Goal: Task Accomplishment & Management: Use online tool/utility

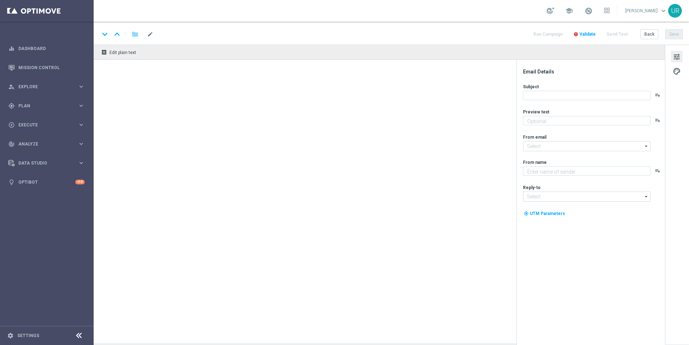
type textarea "LOTTO 6aus49 mit S77 & S6 zum Sparpreis."
type textarea "Lottoland"
type input "[EMAIL_ADDRESS][DOMAIN_NAME]"
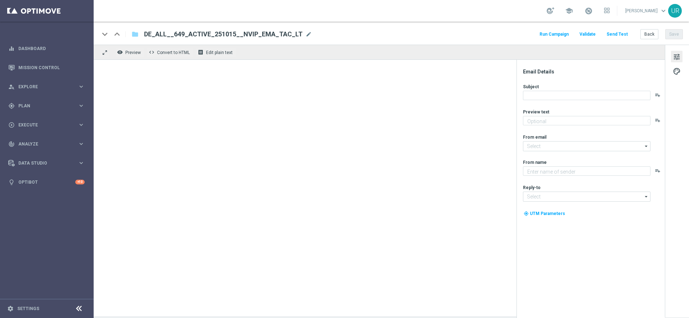
type textarea "LOTTO 6aus49 mit S77 & S6 zum Sparpreis."
type input "[EMAIL_ADDRESS][DOMAIN_NAME]"
type textarea "Lottoland"
type input "[EMAIL_ADDRESS][DOMAIN_NAME]"
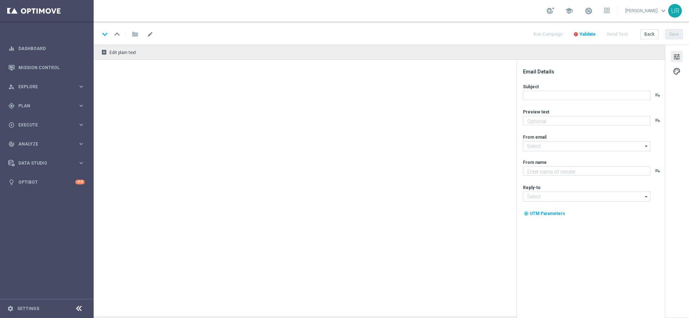
type textarea "LOTTO 6aus49 mit S77 & S6 zum Sparpreis."
type input "[EMAIL_ADDRESS][DOMAIN_NAME]"
type textarea "Lottoland"
type input "[EMAIL_ADDRESS][DOMAIN_NAME]"
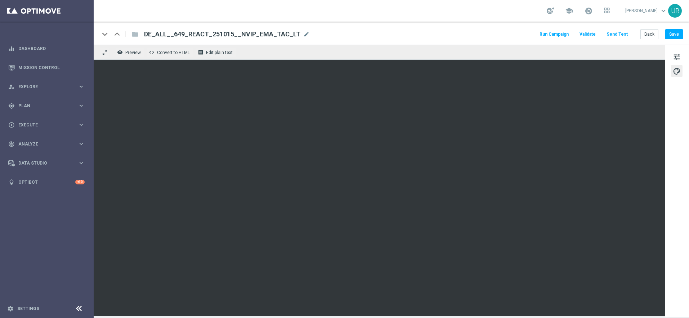
click at [621, 36] on button "Send Test" at bounding box center [617, 35] width 23 height 10
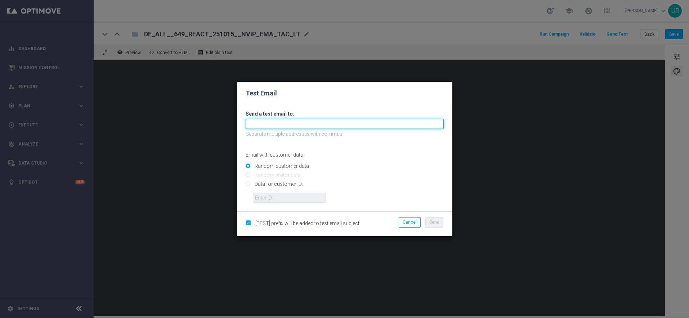
click at [340, 122] on input "text" at bounding box center [345, 124] width 198 height 10
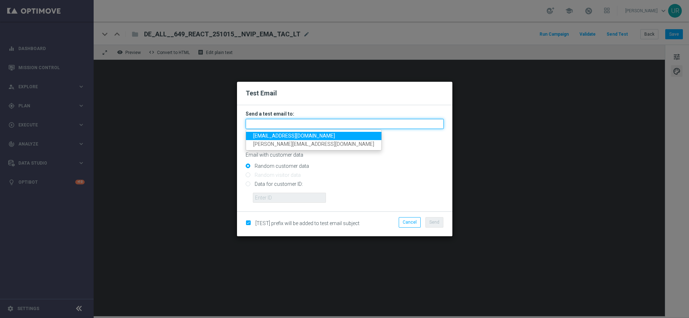
type input "ulrikarosendahl68+mt@gmail.com"
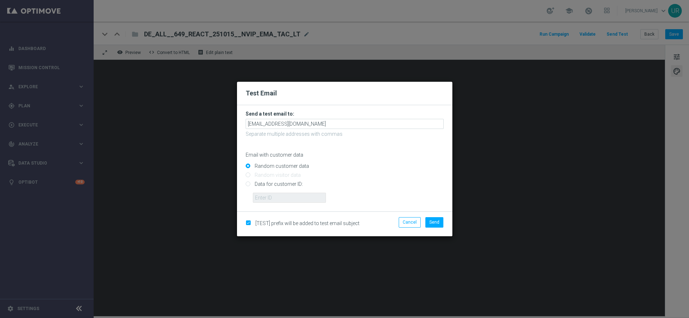
click at [250, 182] on input "Data for customer ID:" at bounding box center [345, 187] width 198 height 10
radio input "true"
click at [267, 200] on input "text" at bounding box center [289, 198] width 73 height 10
paste input "222634736"
type input "222634736"
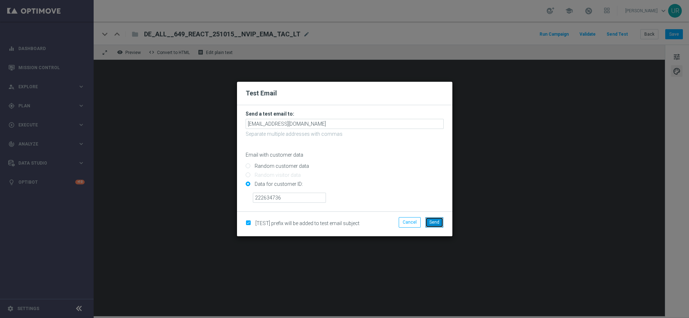
click at [432, 227] on button "Send" at bounding box center [434, 222] width 18 height 10
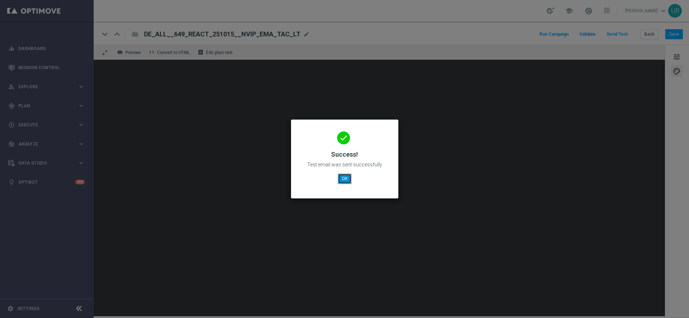
click at [345, 178] on button "OK" at bounding box center [345, 179] width 14 height 10
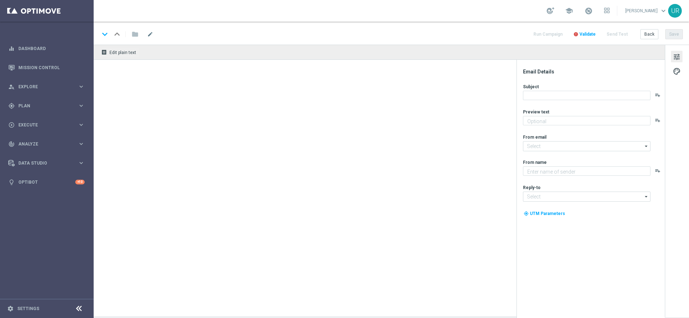
type textarea "LOTTO 6aus49 zum Sparpreis."
type textarea "Lottoland"
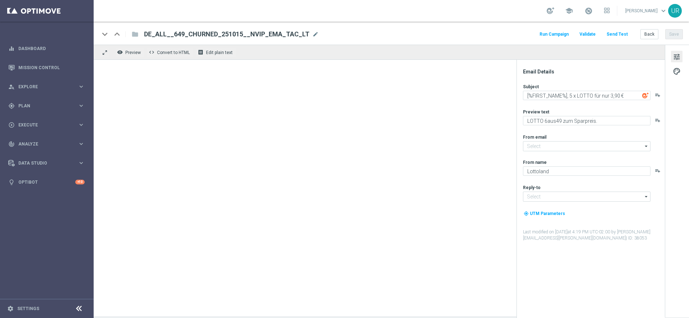
type input "[EMAIL_ADDRESS][DOMAIN_NAME]"
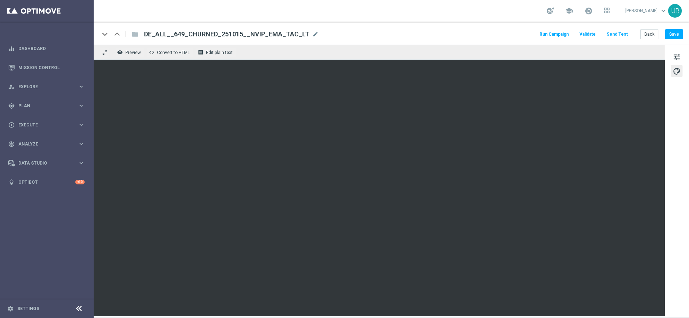
click at [620, 32] on button "Send Test" at bounding box center [617, 35] width 23 height 10
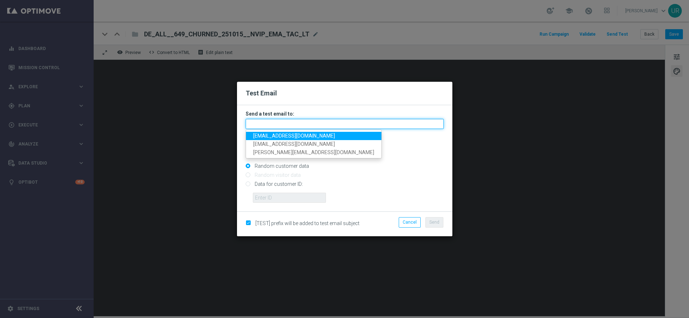
click at [336, 122] on input "text" at bounding box center [345, 124] width 198 height 10
click at [269, 137] on span "ulrikarosendahl68+mt@gmail.com" at bounding box center [294, 136] width 82 height 6
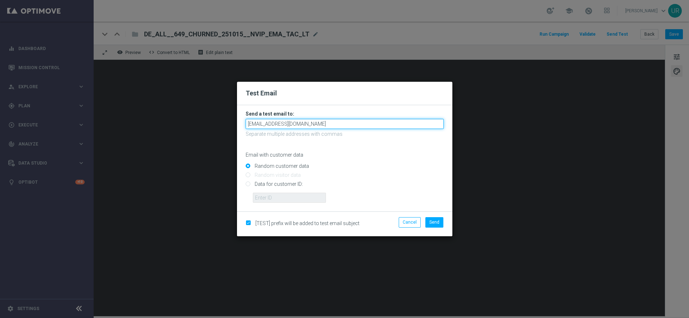
click at [332, 125] on input "ulrikarosendahl68+mt@gmail.com" at bounding box center [345, 124] width 198 height 10
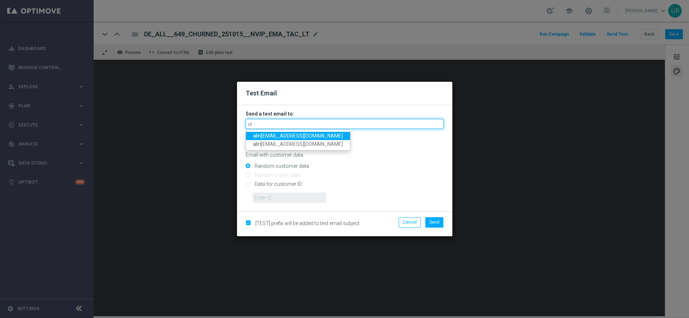
type input "u"
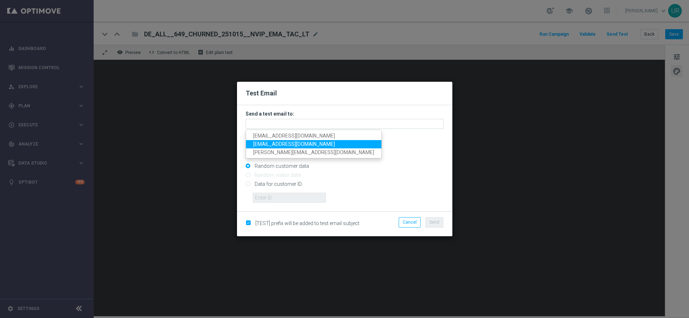
click at [321, 142] on span "ulrikarosendahl68@gmail.com" at bounding box center [294, 144] width 82 height 6
type input "ulrikarosendahl68@gmail.com"
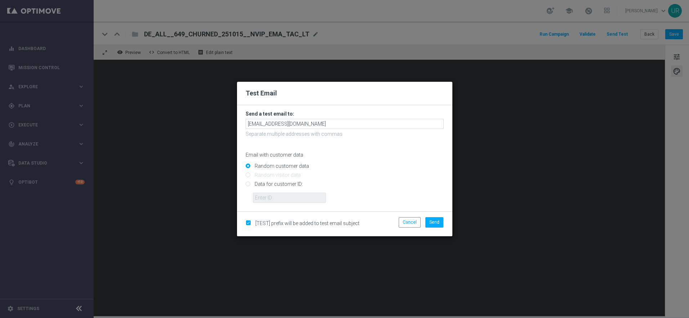
click at [248, 182] on input "Data for customer ID:" at bounding box center [345, 187] width 198 height 10
radio input "true"
click at [270, 200] on input "text" at bounding box center [289, 198] width 73 height 10
click at [292, 198] on input "text" at bounding box center [289, 198] width 73 height 10
paste input "222634736"
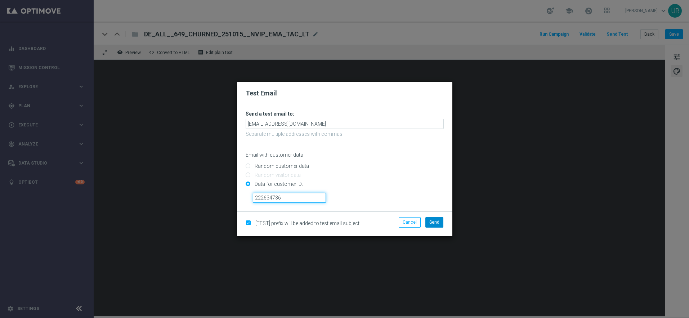
type input "222634736"
click at [430, 224] on span "Send" at bounding box center [434, 222] width 10 height 5
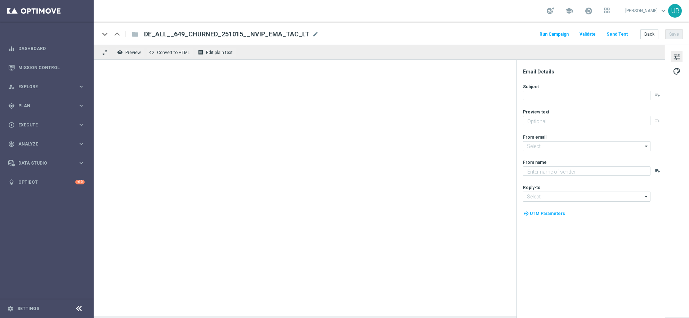
type textarea "LOTTO 6aus49 zum Sparpreis."
type textarea "Lottoland"
type input "[EMAIL_ADDRESS][DOMAIN_NAME]"
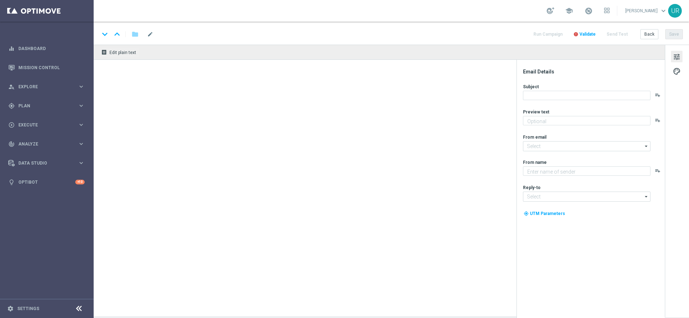
type textarea "LOTTO 6aus49 mit S77 & S6 zum Sparpreis."
type input "[EMAIL_ADDRESS][DOMAIN_NAME]"
type textarea "Lottoland"
type input "[EMAIL_ADDRESS][DOMAIN_NAME]"
